Goal: Task Accomplishment & Management: Complete application form

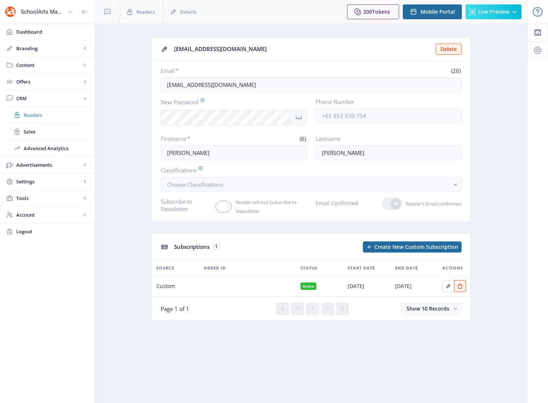
click at [33, 115] on span "Readers" at bounding box center [56, 114] width 64 height 7
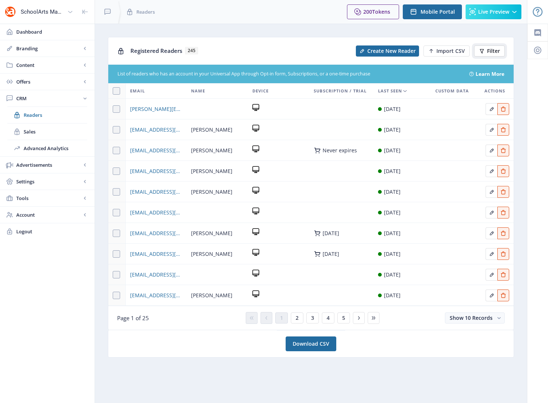
click at [490, 50] on span "Filter" at bounding box center [493, 51] width 13 height 6
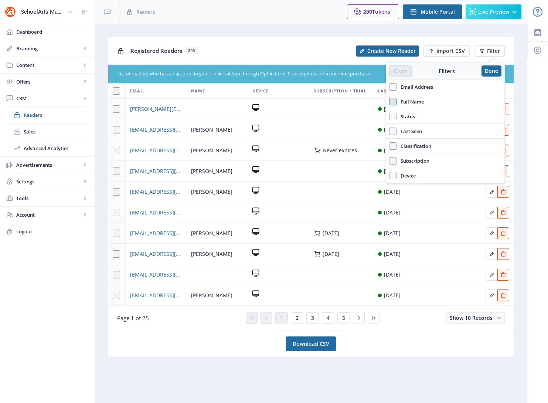
click at [394, 103] on span at bounding box center [392, 101] width 7 height 7
click at [389, 102] on input "Full Name" at bounding box center [389, 101] width 0 height 0
checkbox input "true"
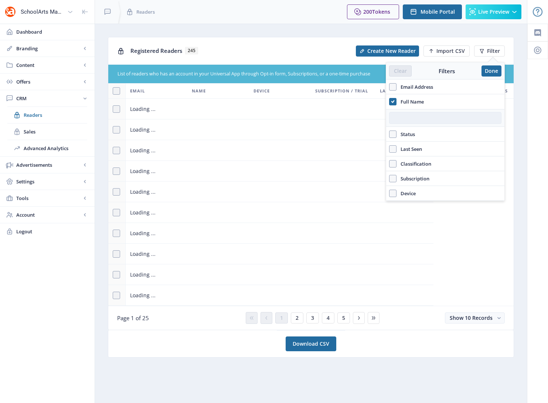
click at [422, 118] on input "text" at bounding box center [445, 118] width 112 height 12
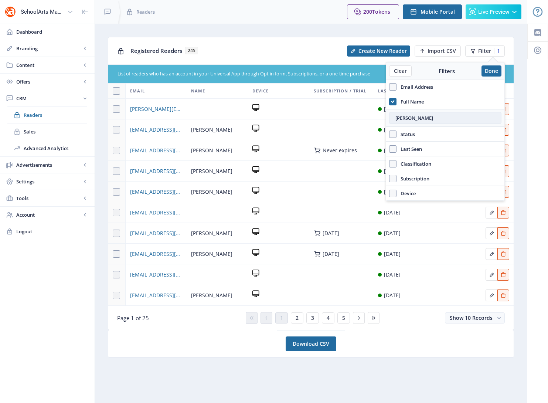
type input "[PERSON_NAME]"
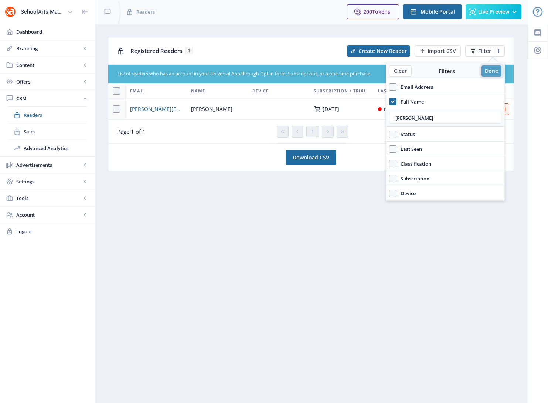
click at [492, 70] on button "Done" at bounding box center [491, 70] width 20 height 11
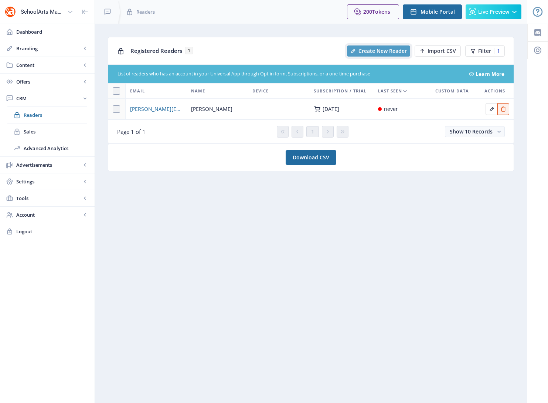
click at [385, 51] on span "Create New Reader" at bounding box center [382, 51] width 48 height 6
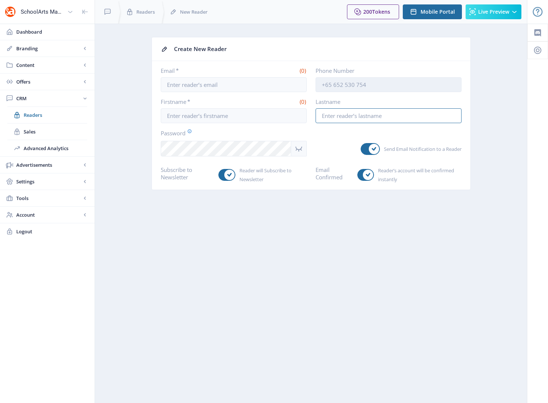
type input "[EMAIL_ADDRESS][DOMAIN_NAME]"
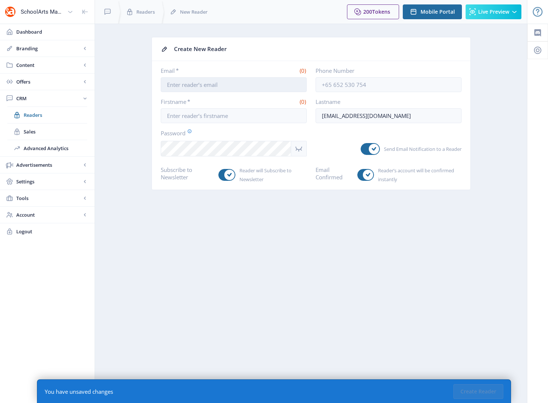
click at [177, 87] on input "Email *" at bounding box center [234, 84] width 146 height 15
type input "[EMAIL_ADDRESS][DOMAIN_NAME]"
click at [168, 115] on input "Firstname *" at bounding box center [234, 115] width 146 height 15
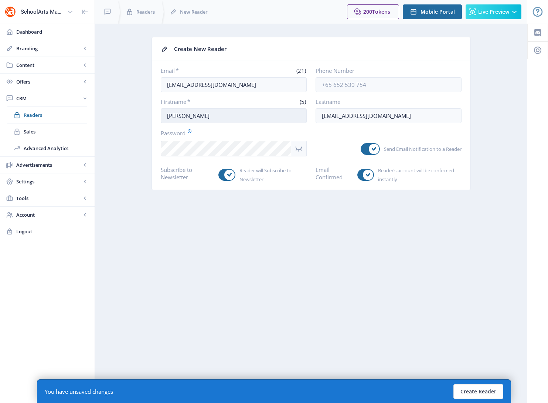
type input "[PERSON_NAME]"
click at [142, 150] on app-crm-reader-new "Create New Reader Email * (21) [EMAIL_ADDRESS][DOMAIN_NAME] Phone Number Firstn…" at bounding box center [311, 119] width 406 height 164
click at [300, 147] on icon "Show password" at bounding box center [298, 148] width 9 height 9
click at [139, 142] on app-crm-reader-new "Create New Reader Email * (21) [EMAIL_ADDRESS][DOMAIN_NAME] Phone Number Firstn…" at bounding box center [311, 119] width 406 height 164
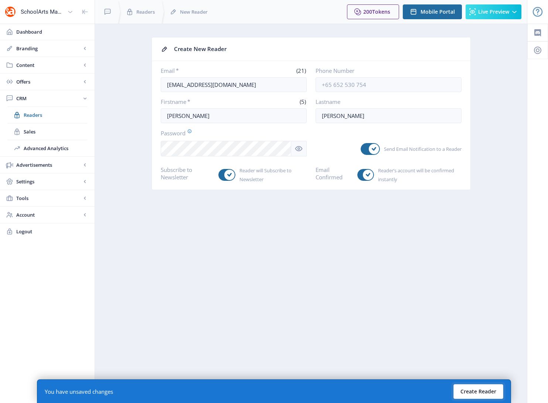
click at [471, 392] on button "Create Reader" at bounding box center [478, 391] width 50 height 15
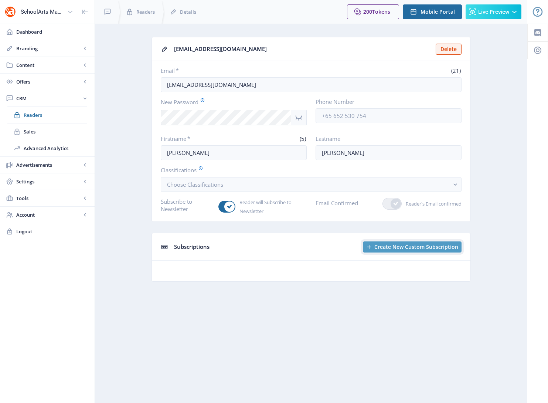
click at [391, 248] on span "Create New Custom Subscription" at bounding box center [416, 247] width 84 height 6
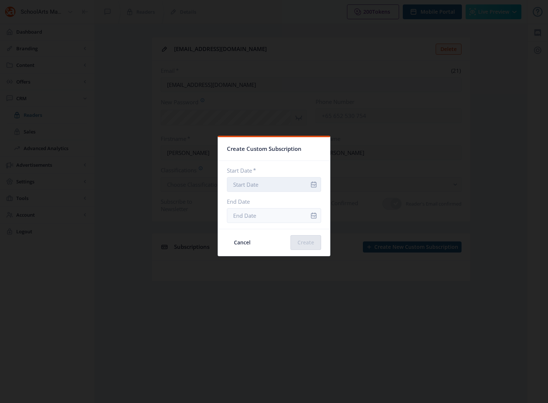
click at [286, 187] on input "Start Date *" at bounding box center [274, 184] width 94 height 15
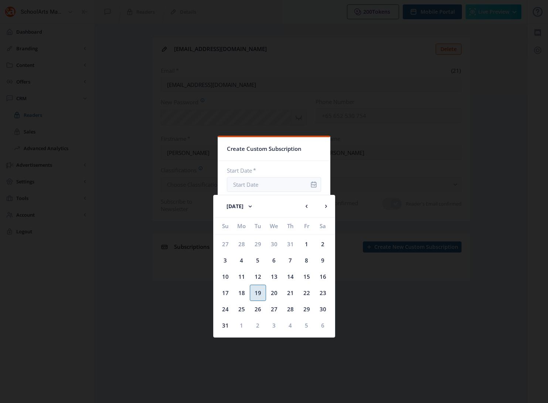
click at [258, 292] on div "19" at bounding box center [258, 292] width 16 height 16
type input "[DATE]"
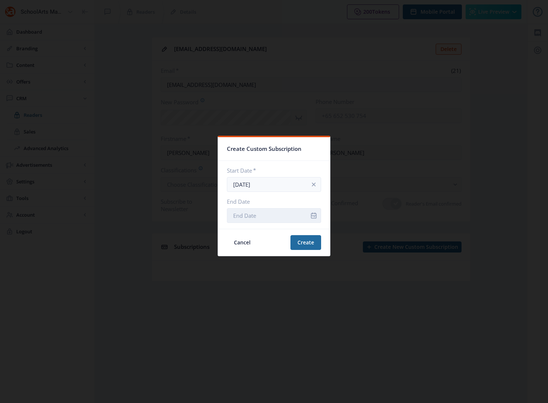
click at [286, 218] on input "End Date" at bounding box center [274, 215] width 94 height 15
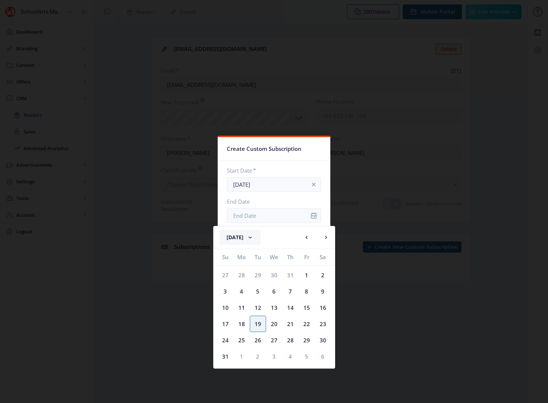
click at [243, 239] on button "[DATE]" at bounding box center [239, 237] width 41 height 15
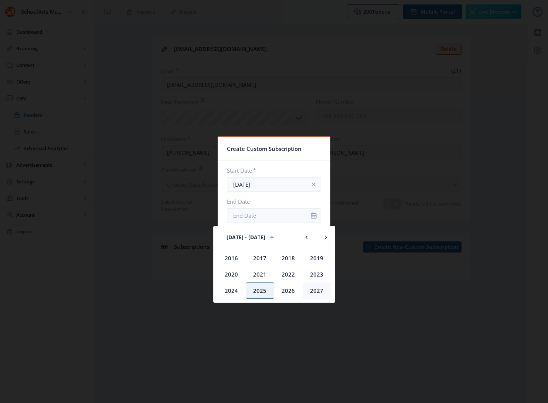
click at [317, 291] on div "2027" at bounding box center [317, 290] width 28 height 16
click at [317, 293] on div "Dec" at bounding box center [317, 290] width 28 height 16
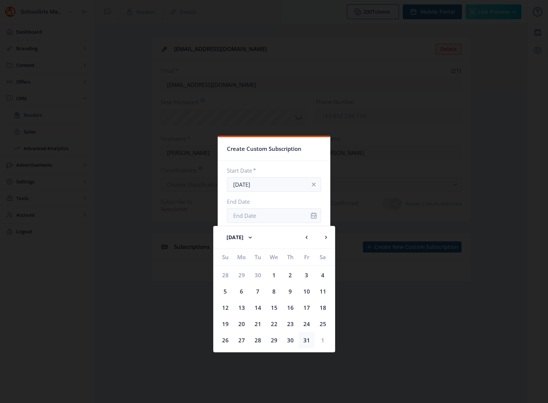
click at [306, 339] on div "31" at bounding box center [306, 340] width 16 height 16
type input "[DATE]"
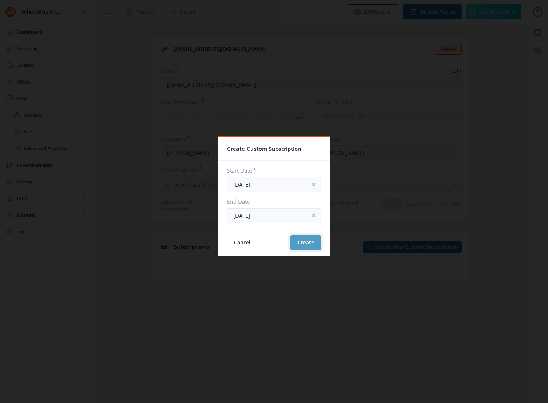
click at [292, 240] on button "Create" at bounding box center [305, 242] width 31 height 15
